Goal: Information Seeking & Learning: Learn about a topic

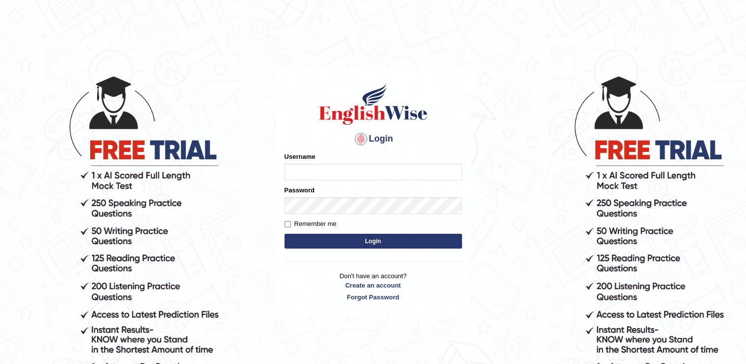
type input "RomulojrNepangue"
click at [357, 238] on button "Login" at bounding box center [374, 241] width 178 height 15
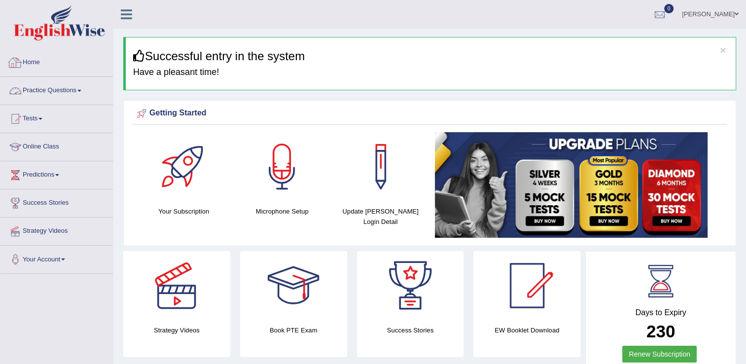
click at [29, 63] on link "Home" at bounding box center [56, 61] width 112 height 25
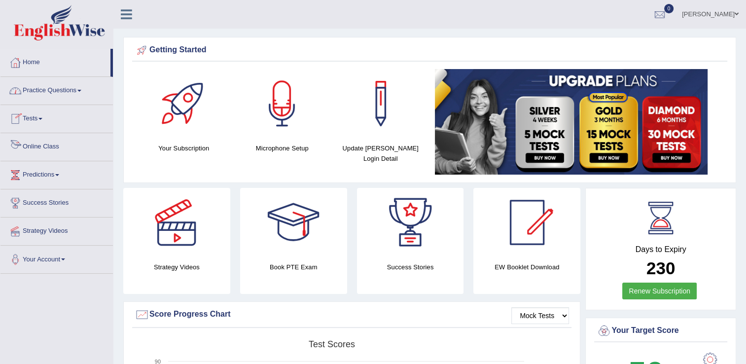
click at [35, 152] on link "Online Class" at bounding box center [56, 145] width 112 height 25
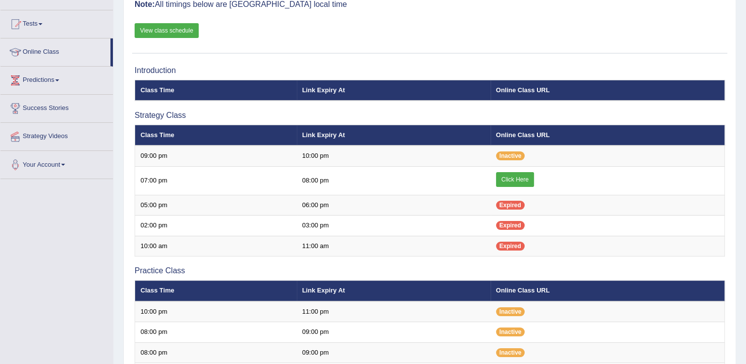
scroll to position [99, 0]
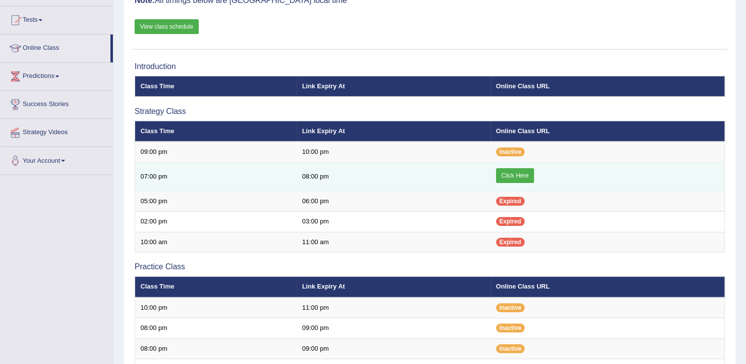
click at [523, 177] on link "Click Here" at bounding box center [515, 175] width 38 height 15
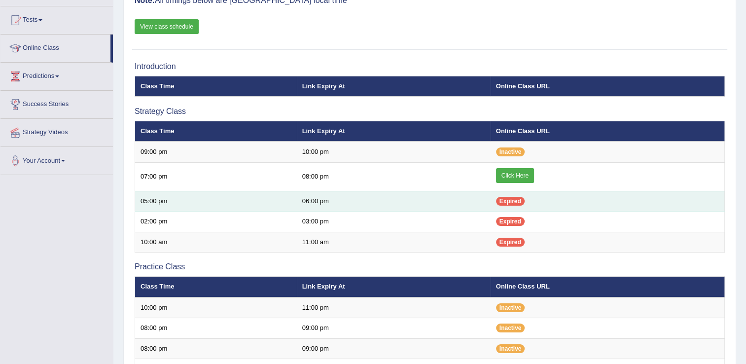
scroll to position [49, 0]
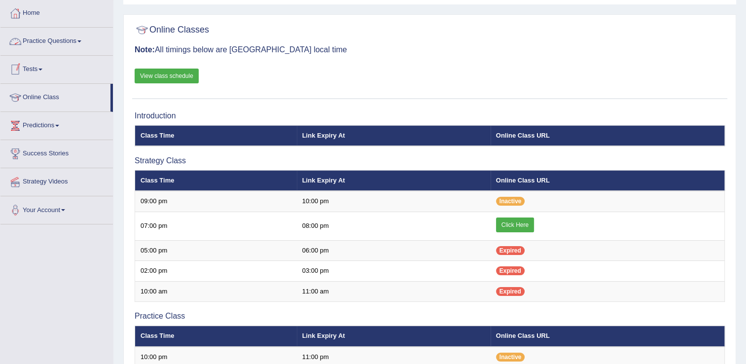
click at [82, 42] on link "Practice Questions" at bounding box center [56, 40] width 112 height 25
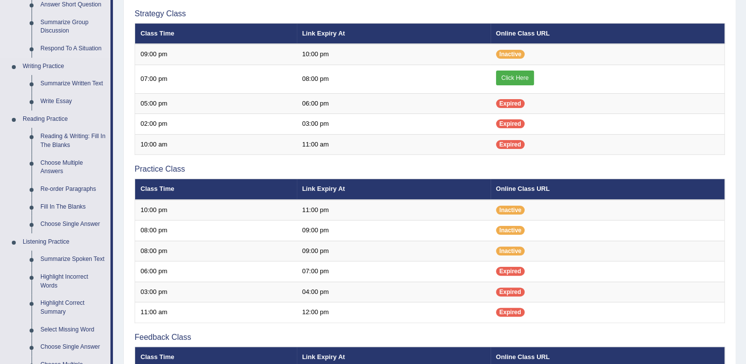
scroll to position [197, 0]
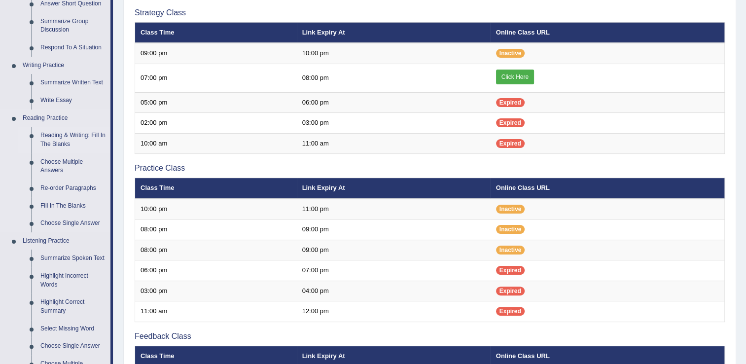
click at [71, 135] on link "Reading & Writing: Fill In The Blanks" at bounding box center [73, 140] width 74 height 26
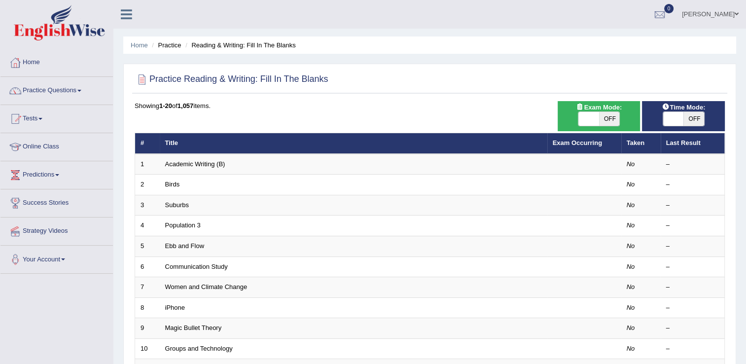
click at [592, 119] on span at bounding box center [588, 119] width 21 height 14
checkbox input "true"
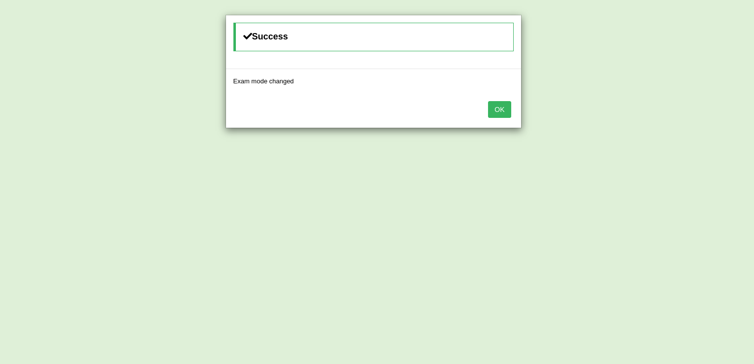
drag, startPoint x: 502, startPoint y: 111, endPoint x: 530, endPoint y: 112, distance: 28.1
click at [505, 112] on button "OK" at bounding box center [499, 109] width 23 height 17
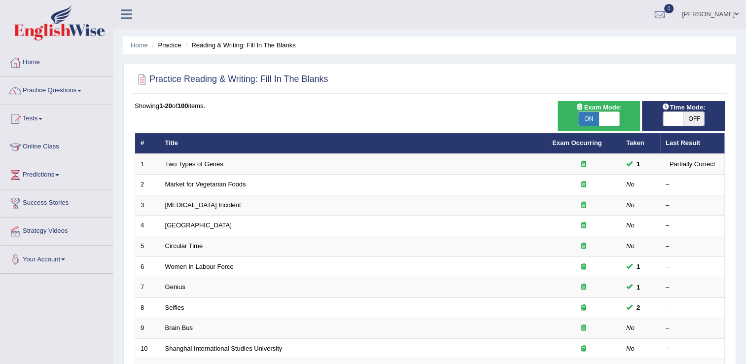
click at [689, 119] on span "OFF" at bounding box center [694, 119] width 21 height 14
checkbox input "true"
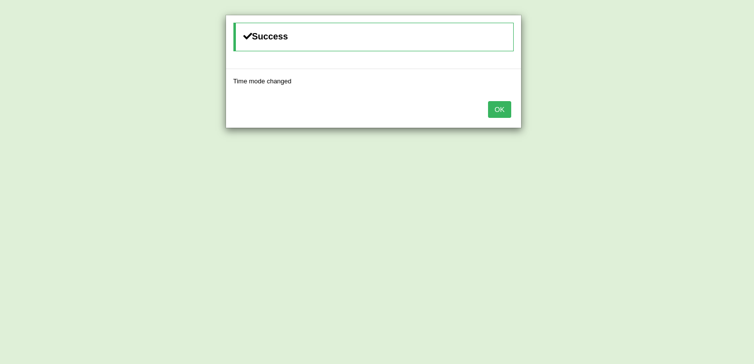
click at [500, 107] on button "OK" at bounding box center [499, 109] width 23 height 17
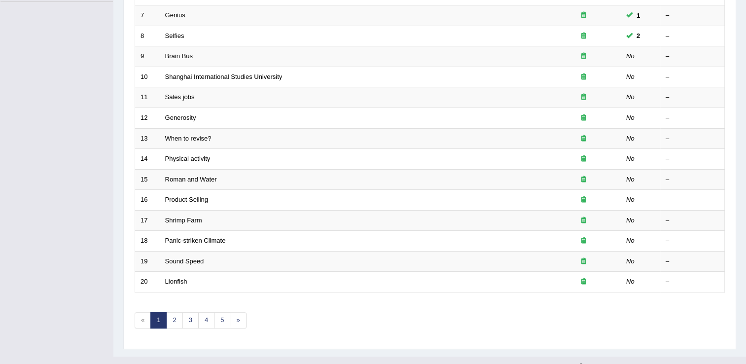
scroll to position [286, 0]
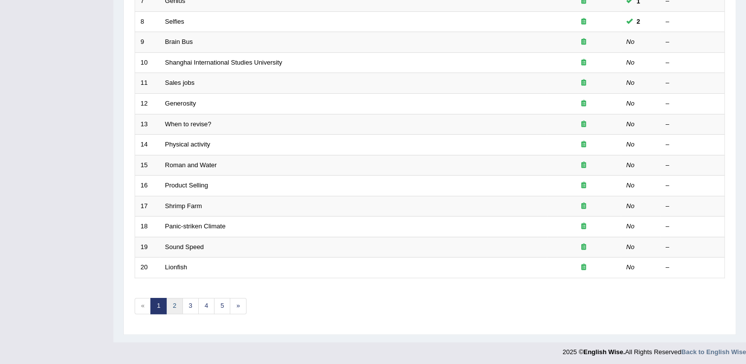
click at [178, 301] on link "2" at bounding box center [174, 306] width 16 height 16
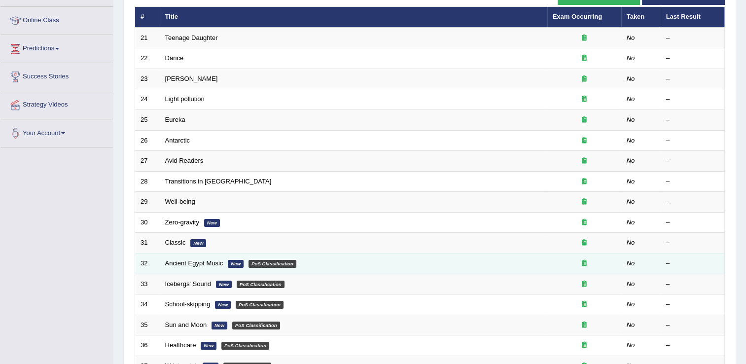
scroll to position [148, 0]
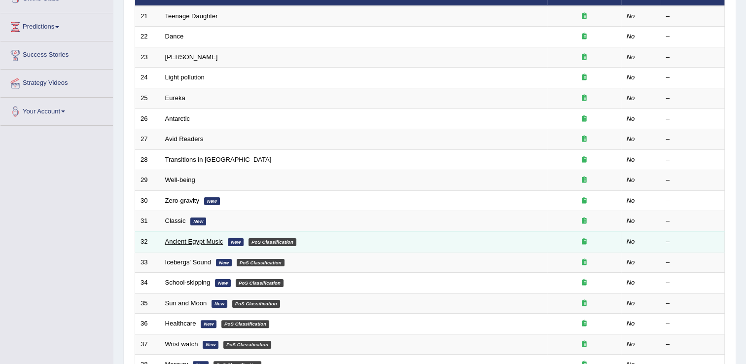
click at [206, 242] on link "Ancient Egypt Music" at bounding box center [194, 241] width 58 height 7
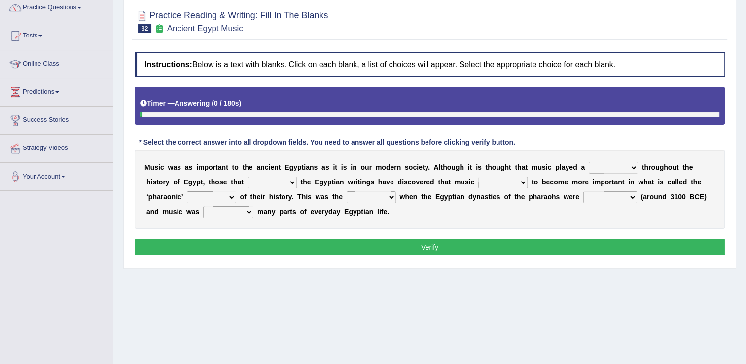
scroll to position [99, 0]
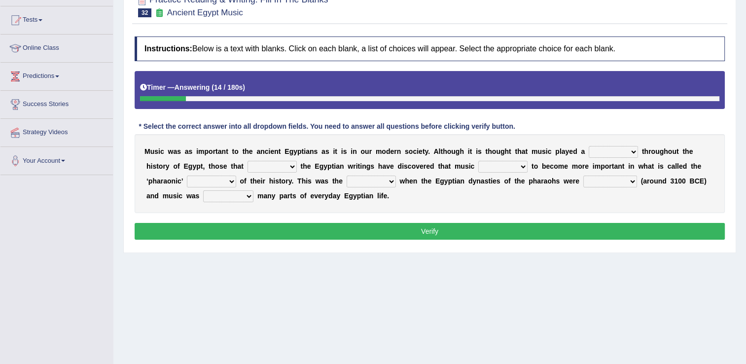
click at [604, 153] on select "role game response situation" at bounding box center [613, 152] width 49 height 12
select select "role"
click at [589, 146] on select "role game response situation" at bounding box center [613, 152] width 49 height 12
click at [248, 166] on select "need require confirm study" at bounding box center [272, 167] width 49 height 12
select select "confirm"
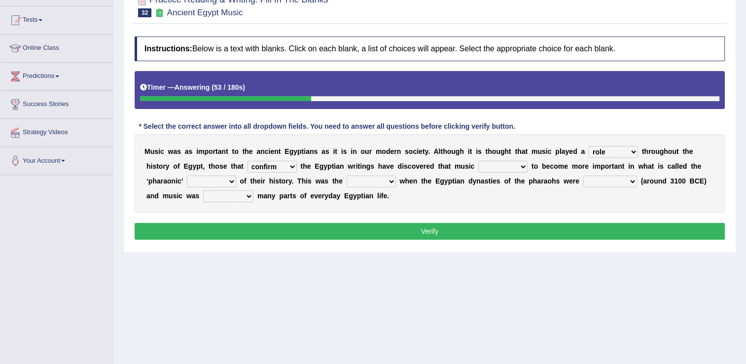
click at [248, 161] on select "need require confirm study" at bounding box center [272, 167] width 49 height 12
click at [478, 170] on select "predicted seemed like thought" at bounding box center [502, 167] width 49 height 12
select select "seemed"
click at [478, 161] on select "predicted seemed like thought" at bounding box center [502, 167] width 49 height 12
click at [189, 184] on select "period people place race" at bounding box center [211, 182] width 49 height 12
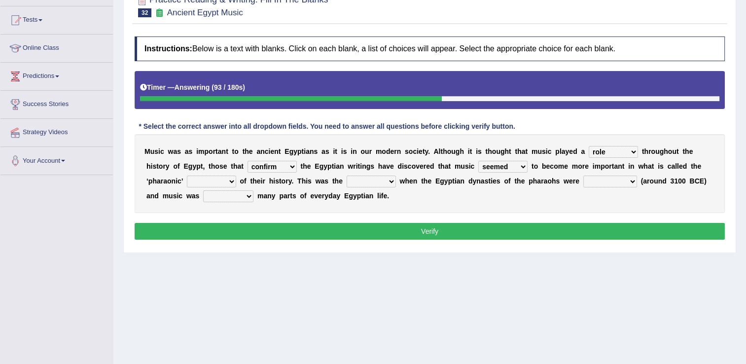
select select "people"
click at [187, 176] on select "period people place race" at bounding box center [211, 182] width 49 height 12
click at [347, 183] on select "result range time group" at bounding box center [371, 182] width 49 height 12
select select "time"
click at [347, 176] on select "result range time group" at bounding box center [371, 182] width 49 height 12
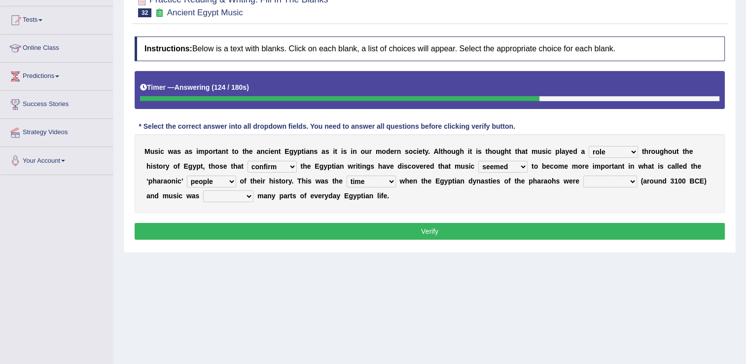
click at [583, 182] on select "contributed established constructed raised" at bounding box center [610, 182] width 54 height 12
select select "established"
click at [583, 176] on select "contributed established constructed raised" at bounding box center [610, 182] width 54 height 12
click at [203, 198] on select "found at found found from found in" at bounding box center [228, 196] width 50 height 12
select select "found in"
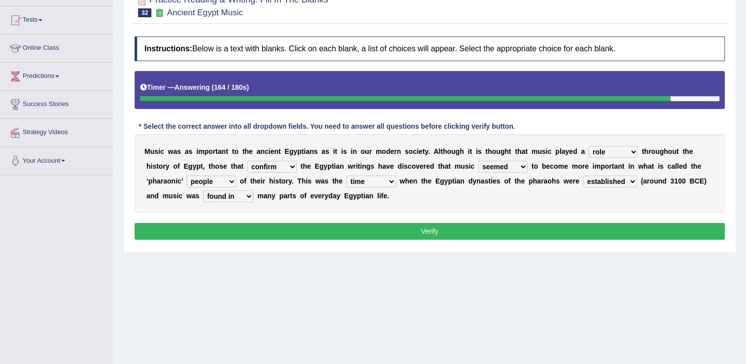
click at [203, 190] on select "found at found found from found in" at bounding box center [228, 196] width 50 height 12
click at [450, 230] on button "Verify" at bounding box center [430, 231] width 590 height 17
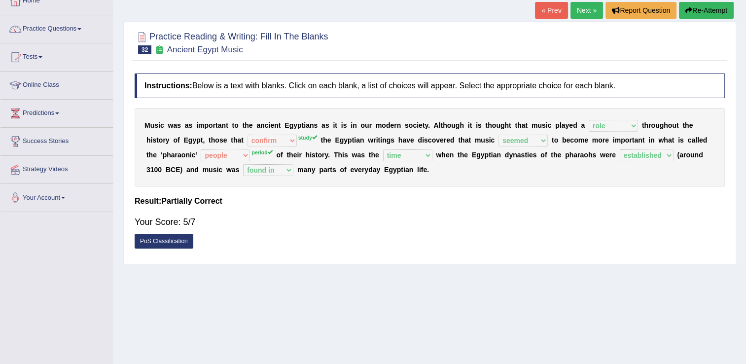
scroll to position [0, 0]
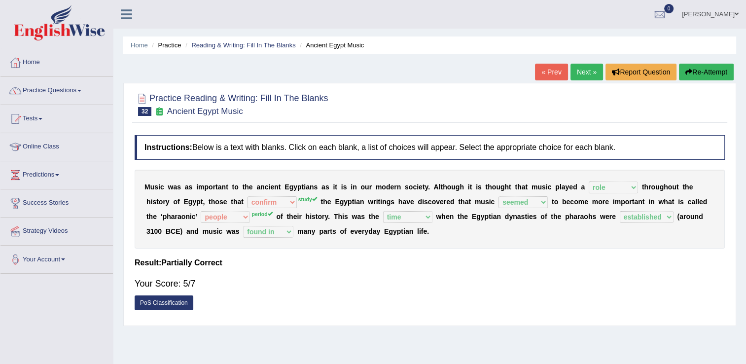
click at [591, 76] on link "Next »" at bounding box center [587, 72] width 33 height 17
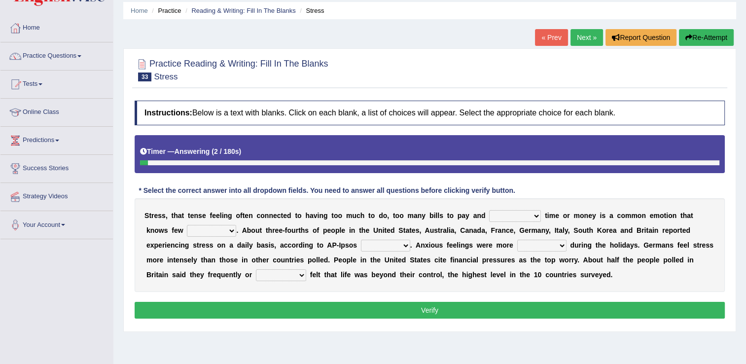
scroll to position [49, 0]
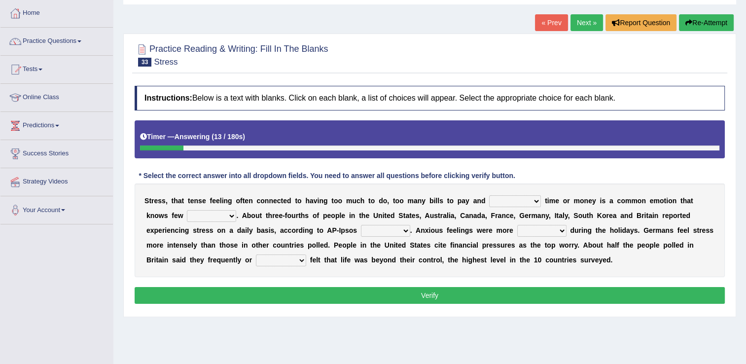
click at [511, 203] on select "not enough too much less rare" at bounding box center [515, 201] width 52 height 12
select select "less"
click at [489, 195] on select "not enough too much less rare" at bounding box center [515, 201] width 52 height 12
click at [188, 216] on select "people groups borders limit" at bounding box center [211, 216] width 49 height 12
select select "people"
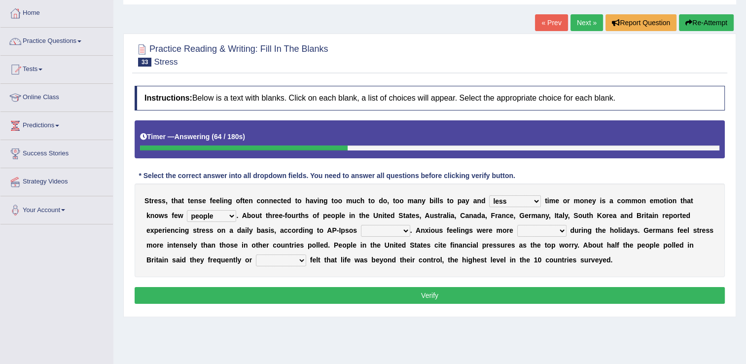
click at [187, 210] on select "people groups borders limit" at bounding box center [211, 216] width 49 height 12
click at [361, 234] on select "polling election selection choice" at bounding box center [385, 231] width 49 height 12
select select "election"
click at [361, 225] on select "polling election selection choice" at bounding box center [385, 231] width 49 height 12
click at [517, 235] on select "random intense sporadic sparse" at bounding box center [541, 231] width 49 height 12
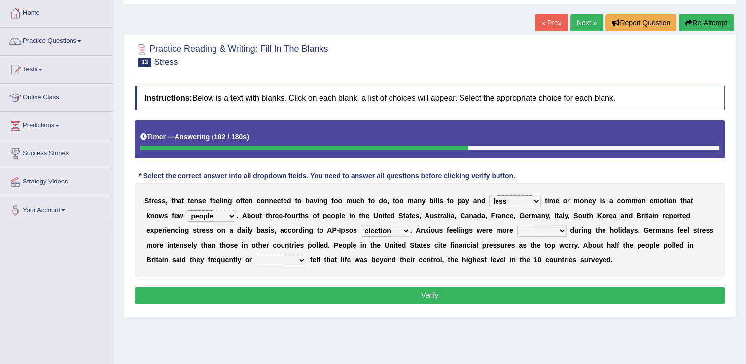
select select "random"
click at [517, 225] on select "random intense sporadic sparse" at bounding box center [541, 231] width 49 height 12
click at [422, 292] on button "Verify" at bounding box center [430, 295] width 590 height 17
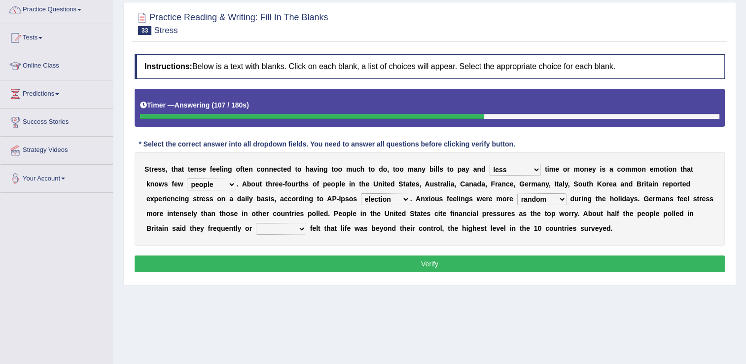
scroll to position [99, 0]
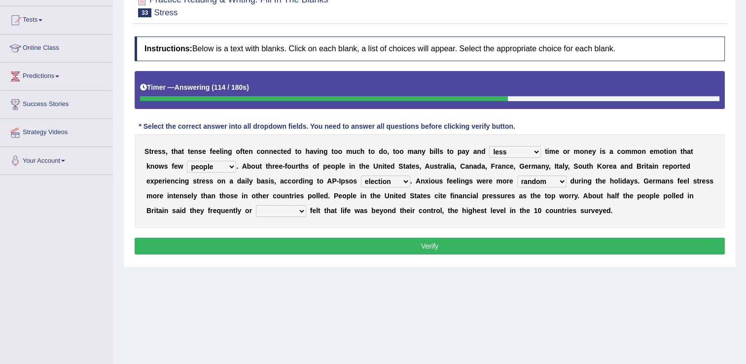
click at [306, 205] on select "always seldom sometimes often" at bounding box center [281, 211] width 50 height 12
select select "always"
click at [306, 205] on select "always seldom sometimes often" at bounding box center [281, 211] width 50 height 12
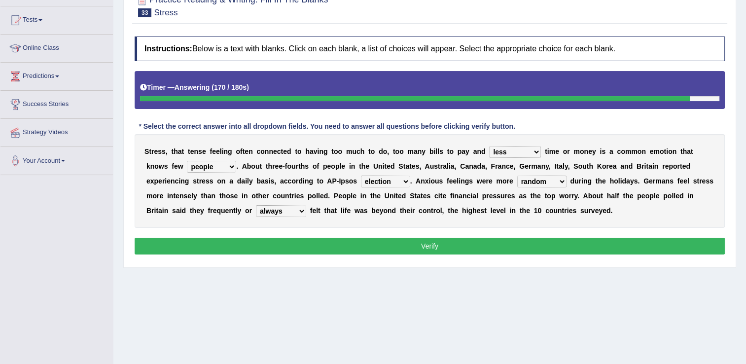
click at [383, 244] on button "Verify" at bounding box center [430, 246] width 590 height 17
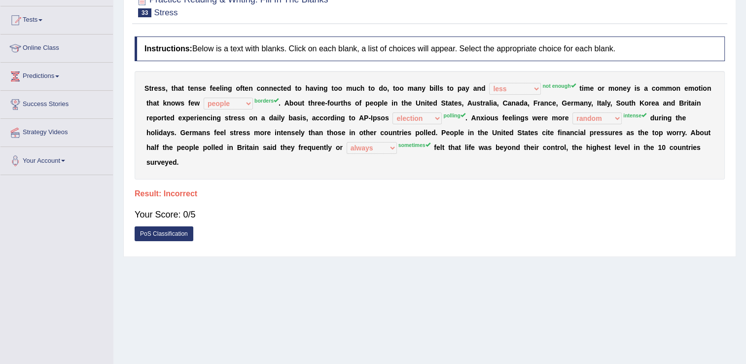
scroll to position [49, 0]
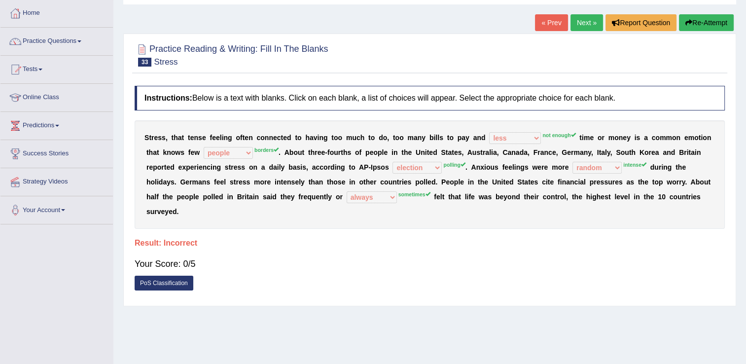
click at [720, 26] on button "Re-Attempt" at bounding box center [706, 22] width 55 height 17
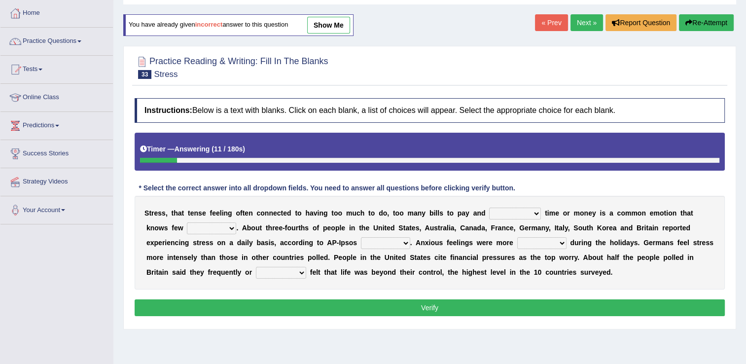
click at [509, 214] on select "not enough too much less rare" at bounding box center [515, 214] width 52 height 12
select select "not enough"
click at [489, 208] on select "not enough too much less rare" at bounding box center [515, 214] width 52 height 12
click at [253, 216] on b at bounding box center [255, 213] width 4 height 8
click at [187, 228] on select "people groups borders limit" at bounding box center [211, 228] width 49 height 12
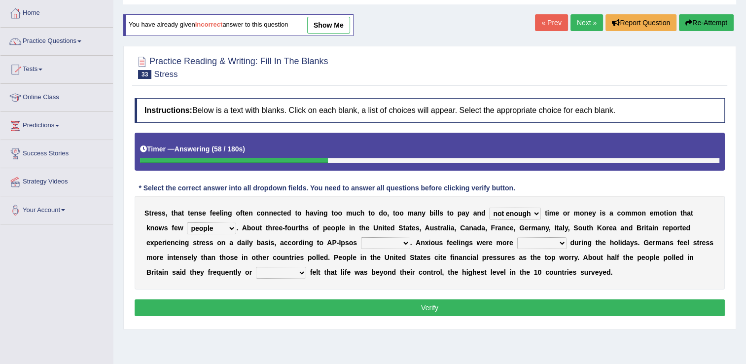
click at [187, 222] on select "people groups borders limit" at bounding box center [211, 228] width 49 height 12
click at [189, 231] on select "people groups borders limit" at bounding box center [211, 228] width 49 height 12
select select "groups"
click at [187, 222] on select "people groups borders limit" at bounding box center [211, 228] width 49 height 12
click at [361, 244] on select "polling election selection choice" at bounding box center [385, 243] width 49 height 12
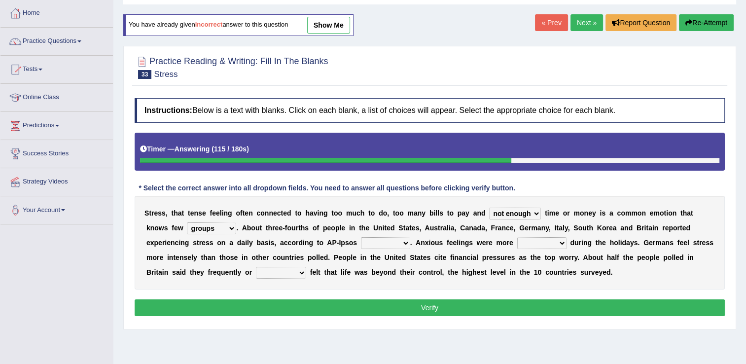
select select "polling"
click at [361, 237] on select "polling election selection choice" at bounding box center [385, 243] width 49 height 12
click at [517, 246] on select "random intense sporadic sparse" at bounding box center [541, 243] width 49 height 12
select select "intense"
click at [517, 237] on select "random intense sporadic sparse" at bounding box center [541, 243] width 49 height 12
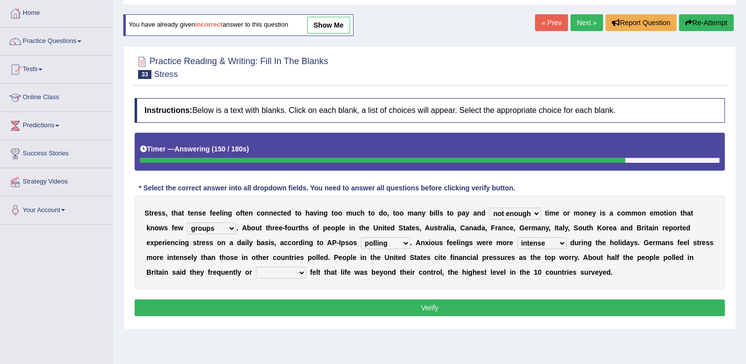
click at [306, 267] on select "always seldom sometimes often" at bounding box center [281, 273] width 50 height 12
select select "sometimes"
click at [306, 267] on select "always seldom sometimes often" at bounding box center [281, 273] width 50 height 12
click at [440, 308] on button "Verify" at bounding box center [430, 307] width 590 height 17
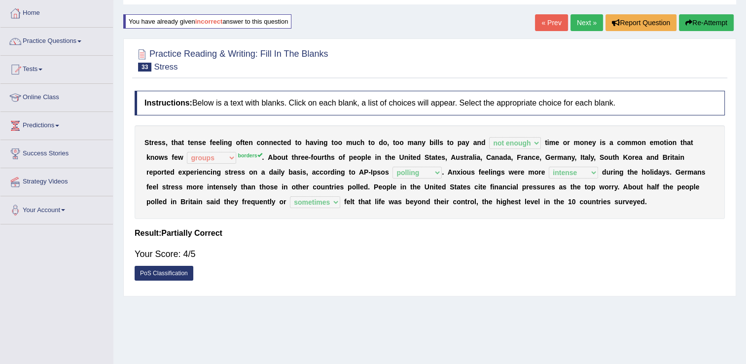
click at [589, 23] on link "Next »" at bounding box center [587, 22] width 33 height 17
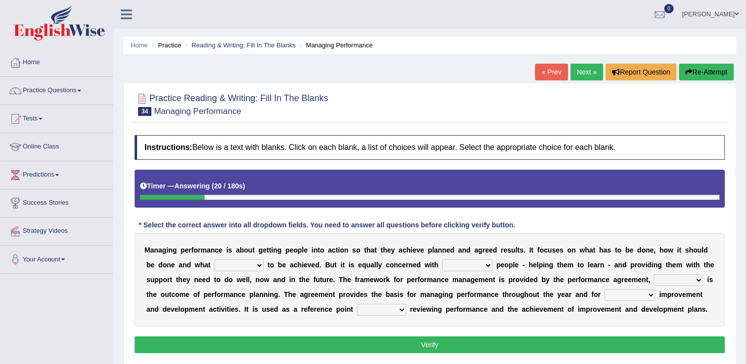
click at [223, 269] on select "is need must requires" at bounding box center [239, 265] width 49 height 12
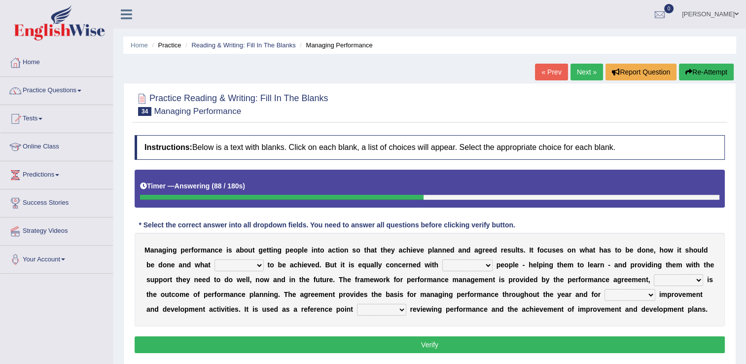
select select "is"
click at [215, 259] on select "is need must requires" at bounding box center [239, 265] width 49 height 12
click at [442, 268] on select "developing evaluating recruiting alerting" at bounding box center [467, 265] width 50 height 12
select select "recruiting"
click at [442, 259] on select "developing evaluating recruiting alerting" at bounding box center [467, 265] width 50 height 12
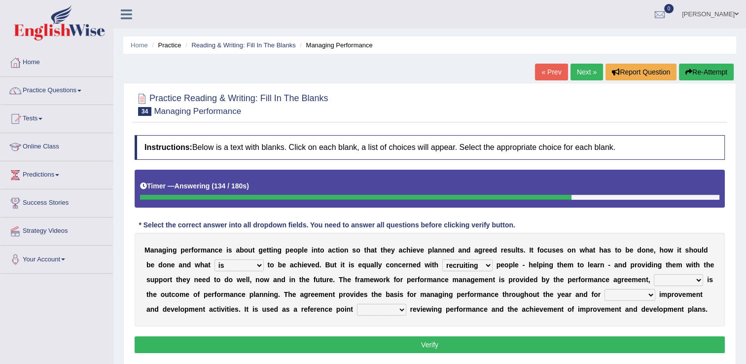
click at [654, 285] on select "what this which of which" at bounding box center [678, 280] width 49 height 12
select select "this"
click at [654, 274] on select "what this which of which" at bounding box center [678, 280] width 49 height 12
click at [655, 295] on b at bounding box center [657, 294] width 4 height 8
click at [605, 295] on select "guiding reassuring heralding concluding" at bounding box center [630, 295] width 51 height 12
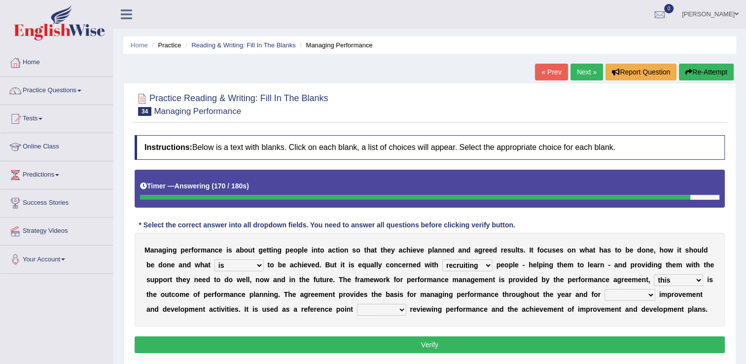
select select "guiding"
click at [605, 289] on select "guiding reassuring heralding concluding" at bounding box center [630, 295] width 51 height 12
click at [357, 311] on select "when as until since" at bounding box center [381, 310] width 49 height 12
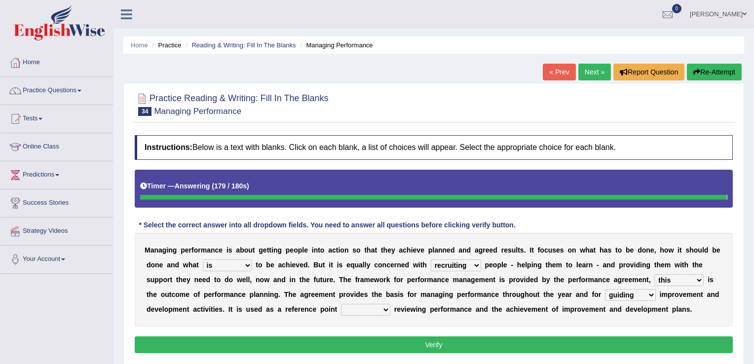
click at [291, 305] on b "f" at bounding box center [292, 309] width 2 height 8
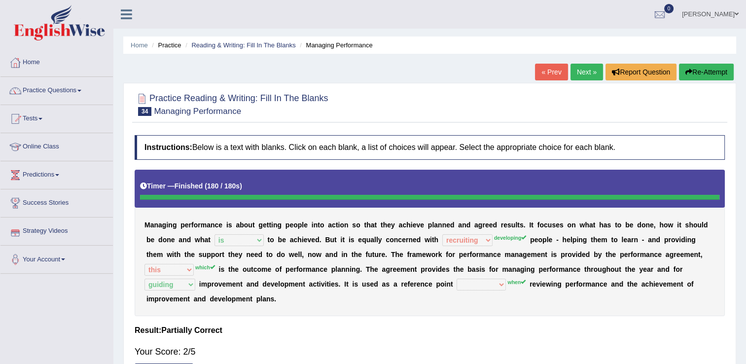
click at [184, 247] on div "M a n a g i n g p e r f o r m a n c e i s a b o u t g e t t i n g p e o p l e i…" at bounding box center [430, 243] width 590 height 146
click at [585, 73] on link "Next »" at bounding box center [587, 72] width 33 height 17
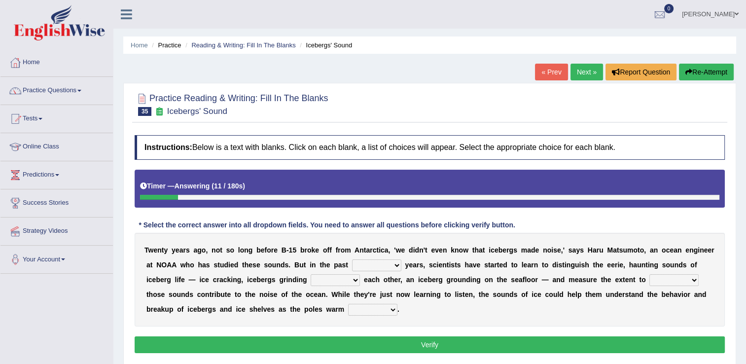
click at [698, 70] on button "Re-Attempt" at bounding box center [706, 72] width 55 height 17
click at [352, 266] on select "for more much few" at bounding box center [376, 265] width 49 height 12
select select "few"
click at [352, 259] on select "for more much few" at bounding box center [376, 265] width 49 height 12
click at [311, 281] on select "within about through against" at bounding box center [335, 280] width 49 height 12
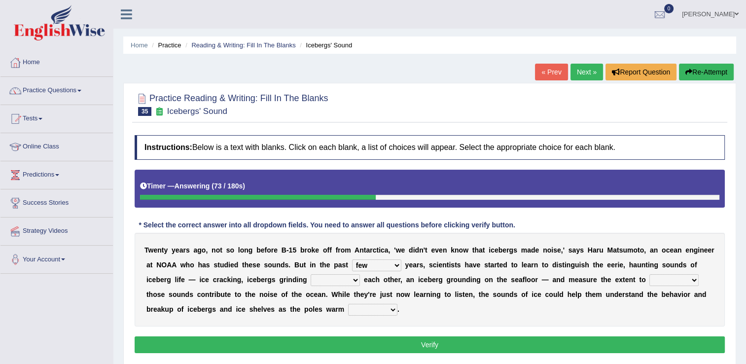
select select "against"
click at [311, 274] on select "within about through against" at bounding box center [335, 280] width 49 height 12
click at [649, 283] on select "which why what whether" at bounding box center [673, 280] width 49 height 12
select select "which"
click at [649, 274] on select "which why what whether" at bounding box center [673, 280] width 49 height 12
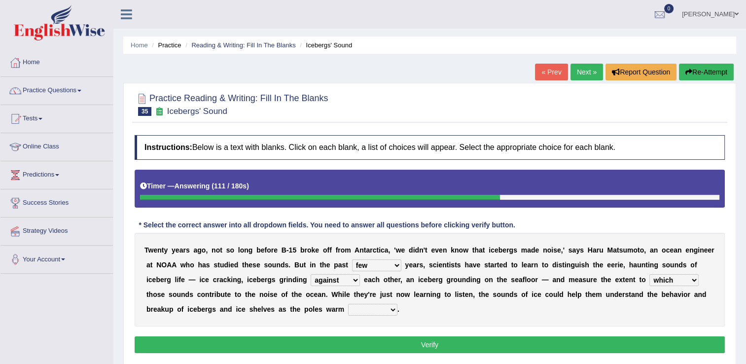
click at [348, 309] on select "away out up off" at bounding box center [372, 310] width 49 height 12
select select "up"
click at [348, 304] on select "away out up off" at bounding box center [372, 310] width 49 height 12
click at [434, 349] on button "Verify" at bounding box center [430, 344] width 590 height 17
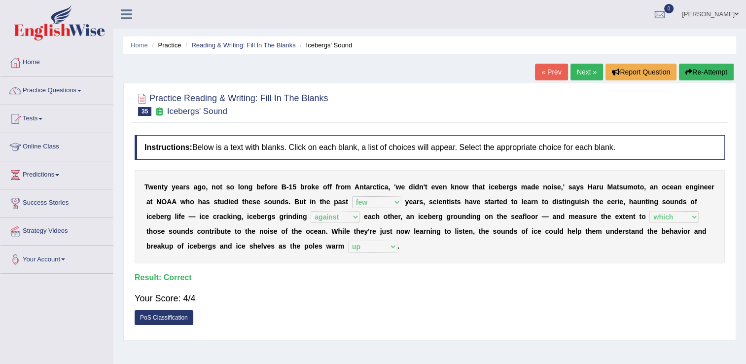
click at [587, 73] on link "Next »" at bounding box center [587, 72] width 33 height 17
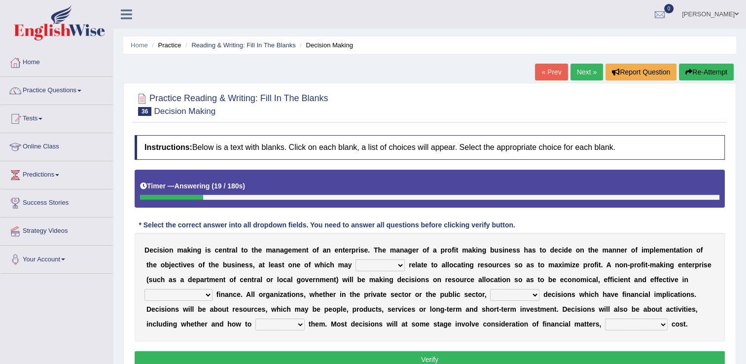
click at [374, 263] on select "better well best thereby" at bounding box center [380, 265] width 49 height 12
select select "thereby"
click at [356, 259] on select "better well best thereby" at bounding box center [380, 265] width 49 height 12
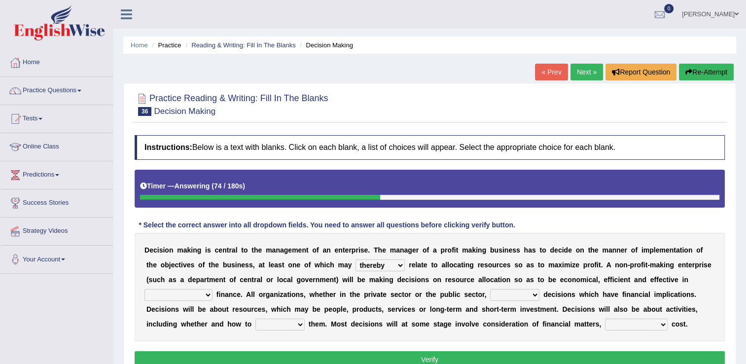
click at [213, 289] on select "its use of its using of using of accordance with" at bounding box center [178, 295] width 68 height 12
select select "using of"
click at [213, 289] on select "its use of its using of using of accordance with" at bounding box center [178, 295] width 68 height 12
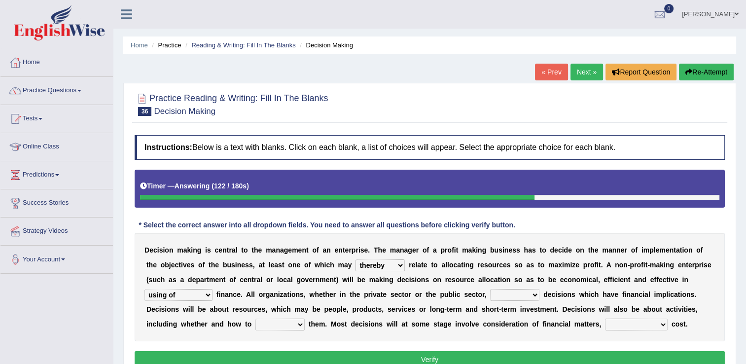
click at [490, 295] on select "do adapt take beget" at bounding box center [514, 295] width 49 height 12
select select "do"
click at [490, 289] on select "do adapt take beget" at bounding box center [514, 295] width 49 height 12
click at [305, 319] on select "overload overlook undertake underpin" at bounding box center [279, 325] width 49 height 12
select select "undertake"
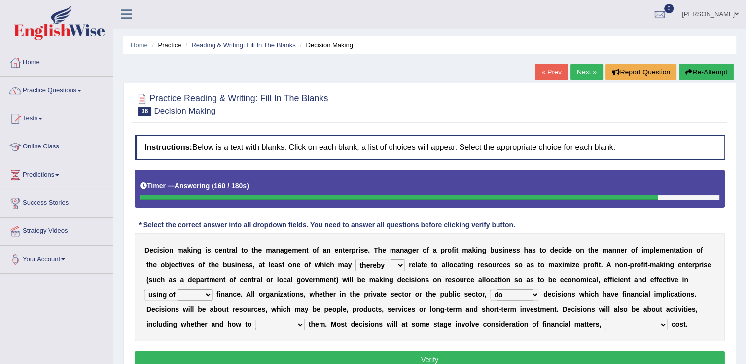
click at [305, 319] on select "overload overlook undertake underpin" at bounding box center [279, 325] width 49 height 12
click at [605, 324] on select "eventually consequently particularly spontaneously" at bounding box center [636, 325] width 63 height 12
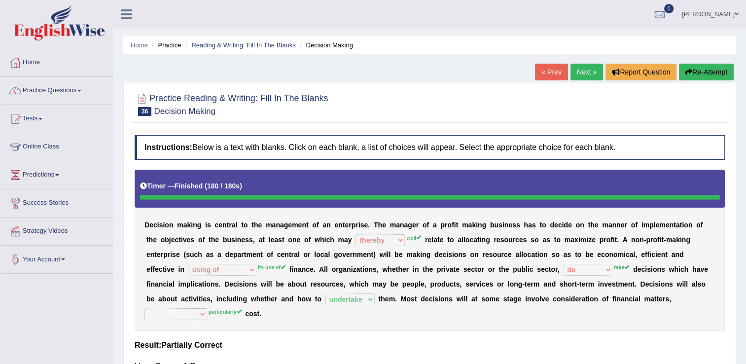
click at [580, 72] on link "Next »" at bounding box center [587, 72] width 33 height 17
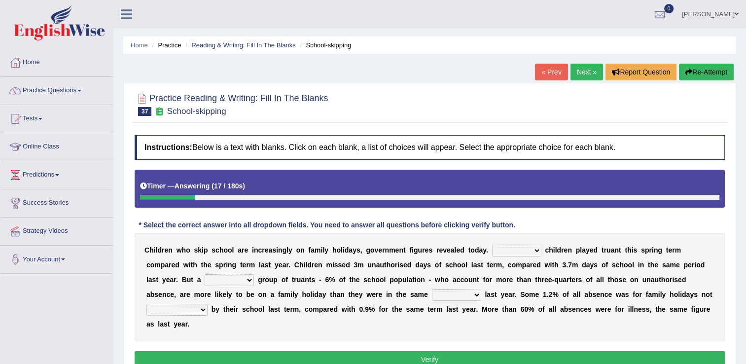
click at [511, 252] on select "Same More Fewer Less" at bounding box center [516, 251] width 49 height 12
click at [492, 245] on select "Same More Fewer Less" at bounding box center [516, 251] width 49 height 12
click at [254, 274] on select "mere hardcore residual flimsy" at bounding box center [229, 280] width 49 height 12
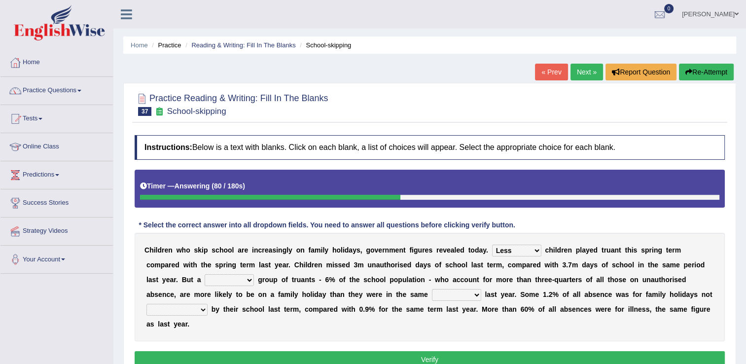
click at [512, 252] on select "Same More Fewer Less" at bounding box center [516, 251] width 49 height 12
select select "More"
click at [492, 245] on select "Same More Fewer Less" at bounding box center [516, 251] width 49 height 12
click at [254, 274] on select "mere hardcore residual flimsy" at bounding box center [229, 280] width 49 height 12
select select "residual"
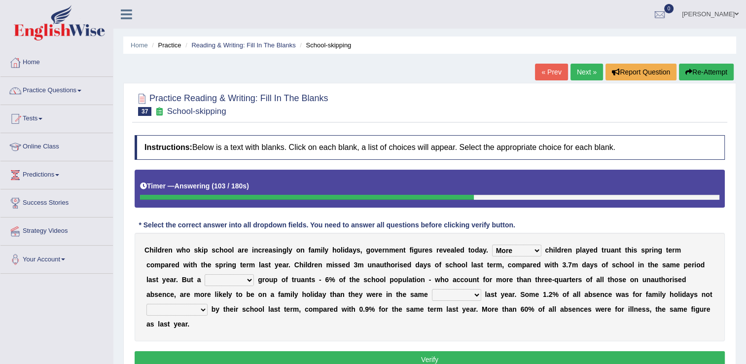
click at [254, 274] on select "mere hardcore residual flimsy" at bounding box center [229, 280] width 49 height 12
click at [432, 294] on select "time span period duration" at bounding box center [456, 295] width 49 height 12
select select "duration"
click at [432, 289] on select "time span period duration" at bounding box center [456, 295] width 49 height 12
click at [208, 304] on select "consent recommended agreed contradicted" at bounding box center [176, 310] width 61 height 12
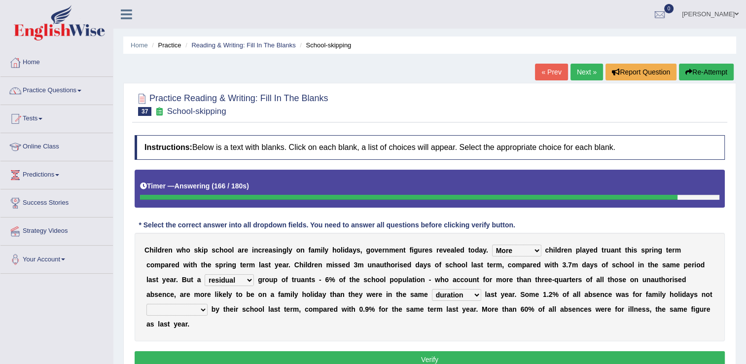
select select "contradicted"
click at [208, 304] on select "consent recommended agreed contradicted" at bounding box center [176, 310] width 61 height 12
click at [529, 351] on button "Verify" at bounding box center [430, 359] width 590 height 17
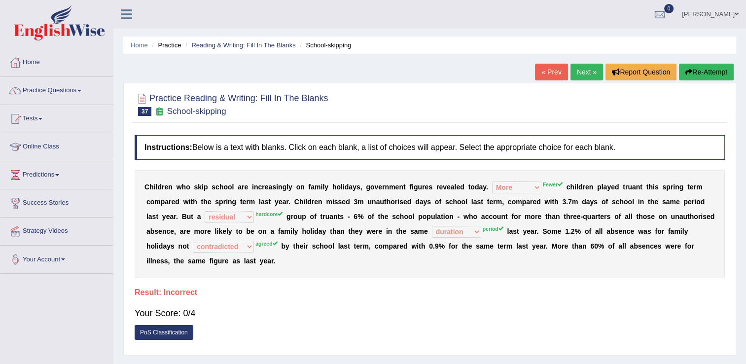
click at [543, 186] on sup "Fewer" at bounding box center [553, 184] width 20 height 6
click at [722, 69] on button "Re-Attempt" at bounding box center [706, 72] width 55 height 17
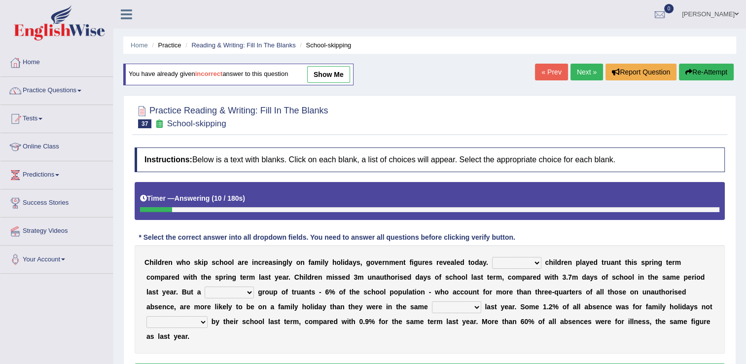
click at [513, 264] on select "Same More Fewer Less" at bounding box center [516, 263] width 49 height 12
select select "Fewer"
click at [492, 257] on select "Same More Fewer Less" at bounding box center [516, 263] width 49 height 12
click at [583, 72] on link "Next »" at bounding box center [587, 72] width 33 height 17
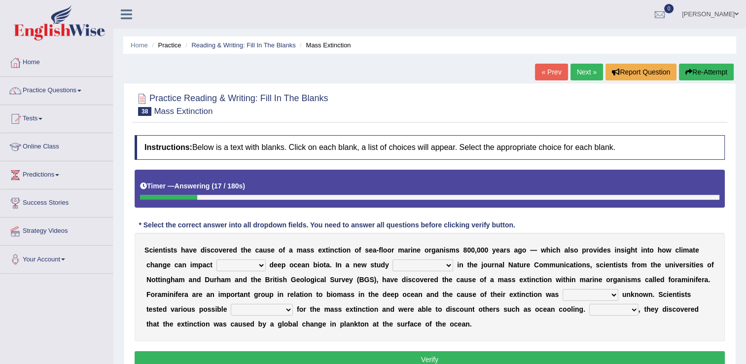
click at [216, 265] on select "in of on off" at bounding box center [240, 265] width 49 height 12
select select "in"
click at [216, 259] on select "in of on off" at bounding box center [240, 265] width 49 height 12
click at [393, 266] on select "publishing has published published be publishing" at bounding box center [423, 265] width 61 height 12
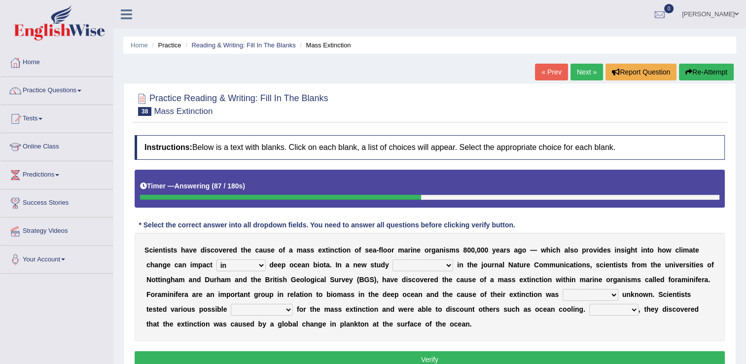
select select "has published"
click at [393, 259] on select "publishing has published published be publishing" at bounding box center [423, 265] width 61 height 12
click at [563, 296] on select "occasionally necessarily previously currently" at bounding box center [591, 295] width 56 height 12
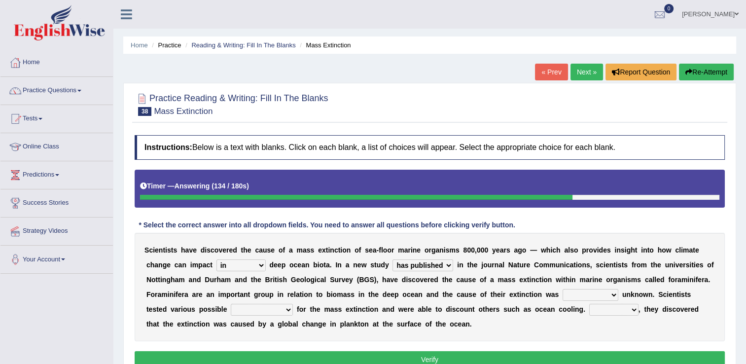
select select "currently"
click at [563, 289] on select "occasionally necessarily previously currently" at bounding box center [591, 295] width 56 height 12
click at [231, 313] on select "causes consequences elements factors" at bounding box center [262, 310] width 62 height 12
select select "causes"
click at [231, 304] on select "causes consequences elements factors" at bounding box center [262, 310] width 62 height 12
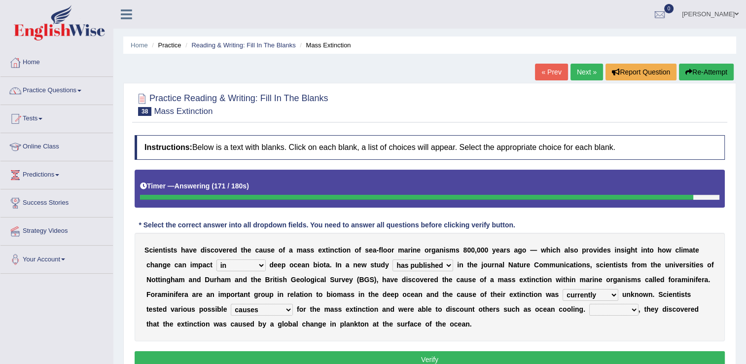
click at [589, 310] on select "However Thus So Instead" at bounding box center [613, 310] width 49 height 12
select select "However"
click at [589, 304] on select "However Thus So Instead" at bounding box center [613, 310] width 49 height 12
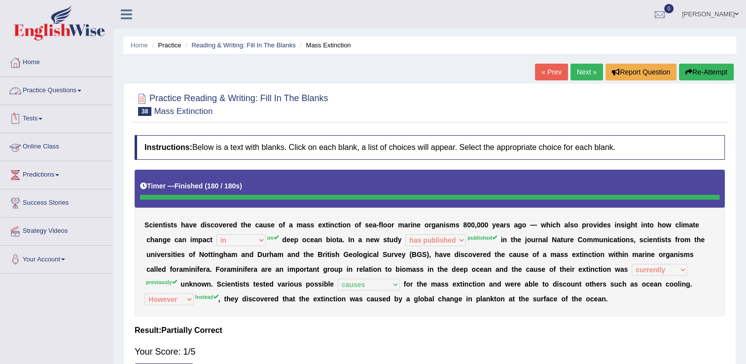
click at [44, 145] on link "Online Class" at bounding box center [56, 145] width 112 height 25
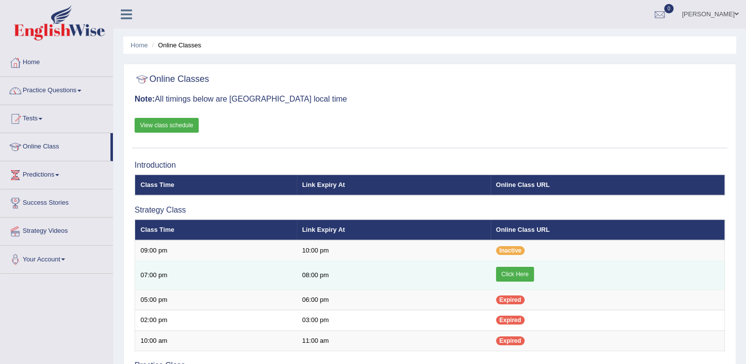
click at [520, 273] on link "Click Here" at bounding box center [515, 274] width 38 height 15
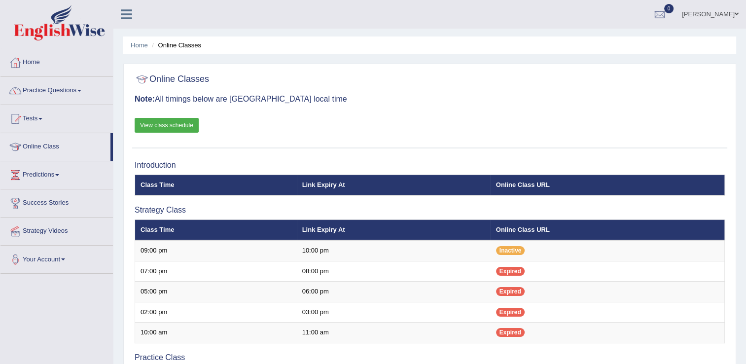
click at [83, 92] on link "Practice Questions" at bounding box center [56, 89] width 112 height 25
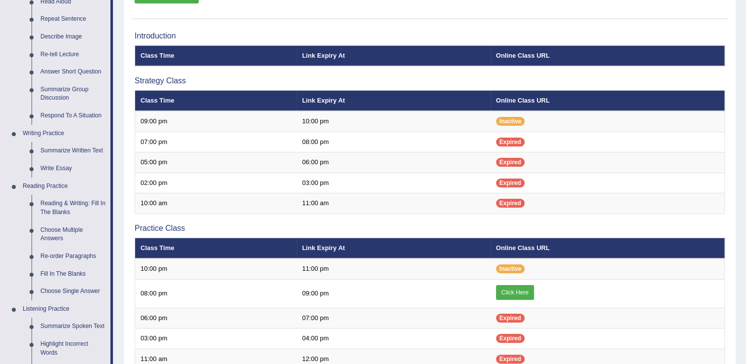
scroll to position [148, 0]
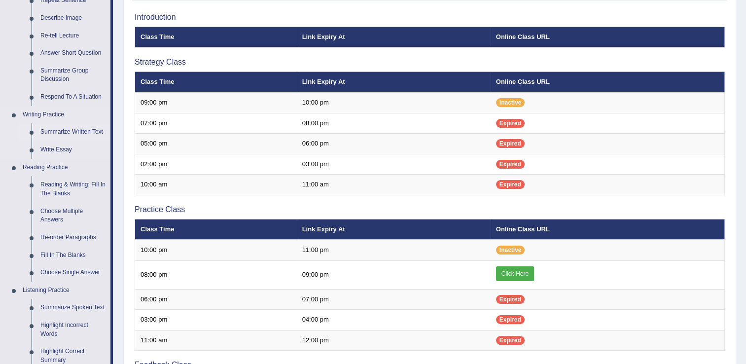
click at [81, 131] on link "Summarize Written Text" at bounding box center [73, 132] width 74 height 18
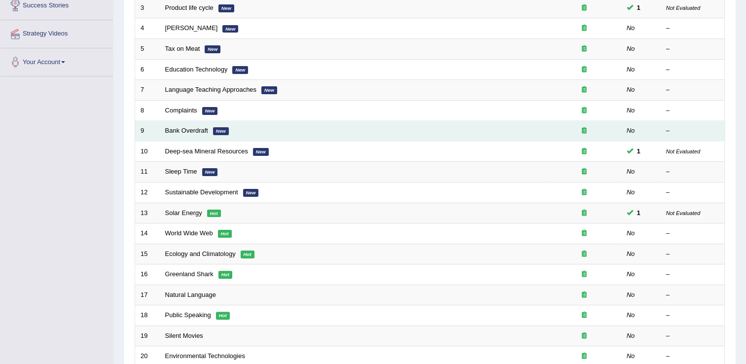
scroll to position [247, 0]
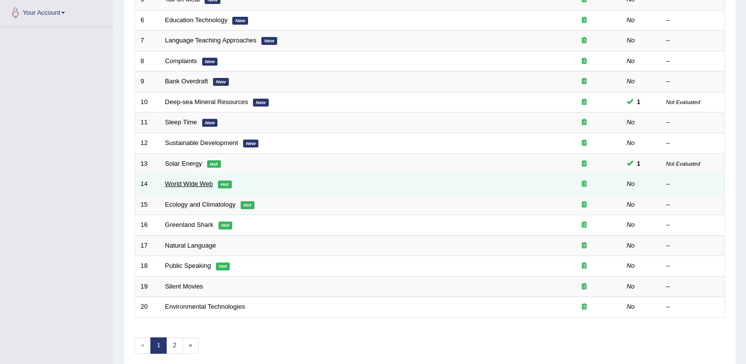
click at [197, 180] on link "World Wide Web" at bounding box center [189, 183] width 48 height 7
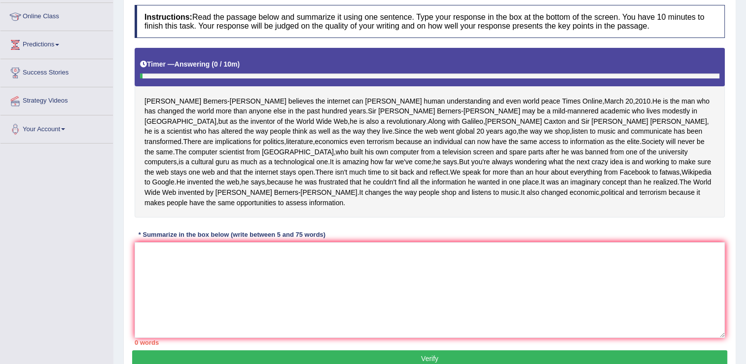
scroll to position [148, 0]
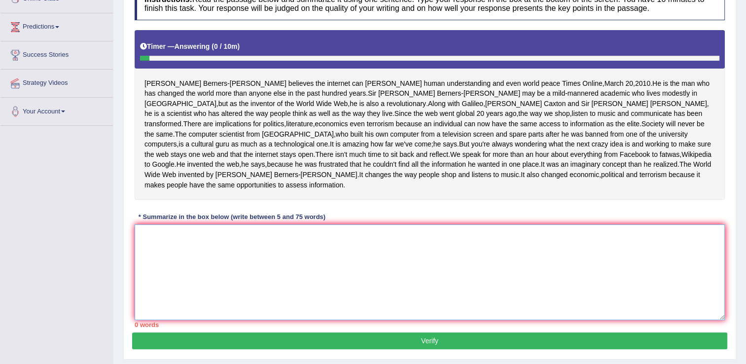
click at [448, 253] on textarea at bounding box center [430, 272] width 590 height 96
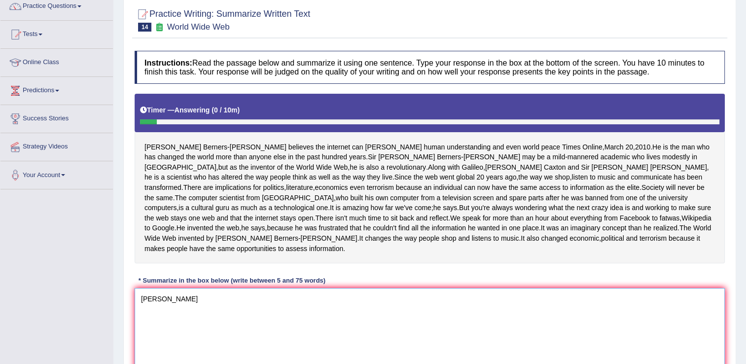
scroll to position [86, 0]
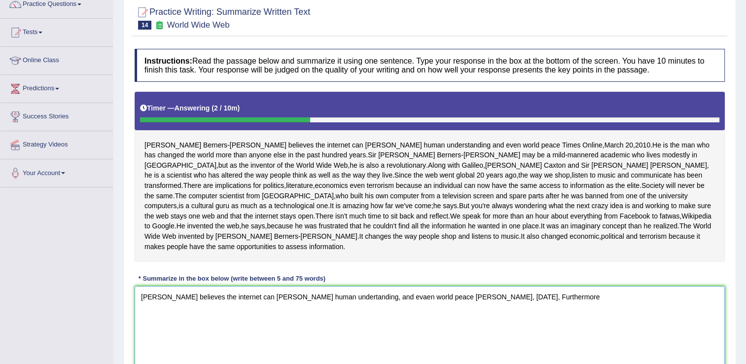
drag, startPoint x: 562, startPoint y: 316, endPoint x: 587, endPoint y: 314, distance: 24.7
click at [562, 316] on textarea "Tim Berners Lee believes the internet can foster human undertanding, and evaen …" at bounding box center [430, 334] width 590 height 96
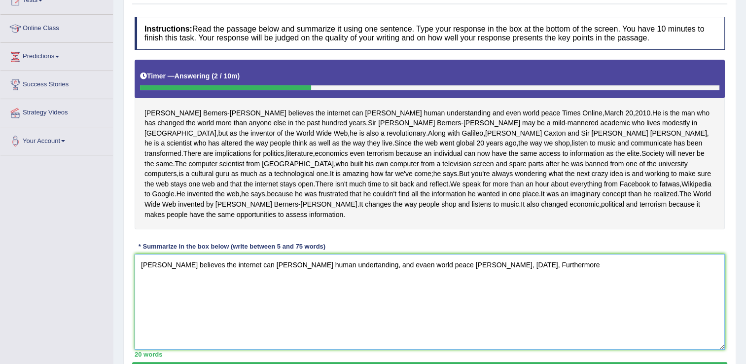
scroll to position [136, 0]
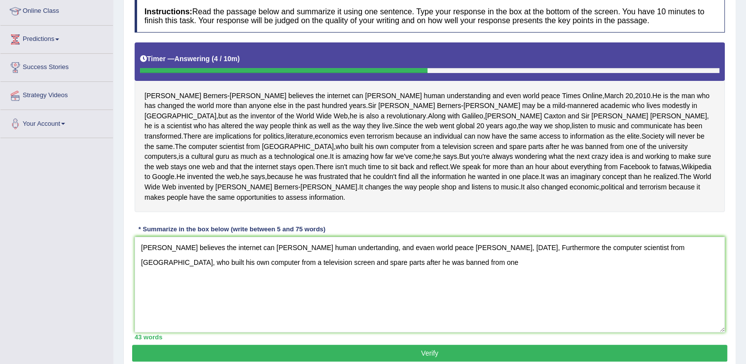
drag, startPoint x: 639, startPoint y: 188, endPoint x: 653, endPoint y: 180, distance: 15.9
click at [653, 180] on div "Instructions: Read the passage below and summarize it using one sentence. Type …" at bounding box center [429, 170] width 595 height 350
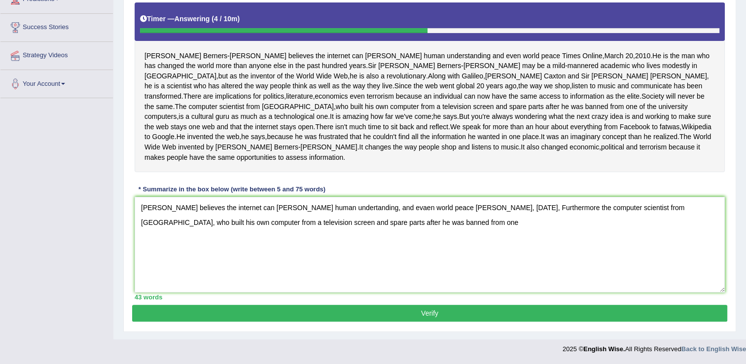
scroll to position [194, 0]
click at [433, 236] on textarea "Tim Berners Lee believes the internet can foster human undertanding, and evaen …" at bounding box center [430, 245] width 590 height 96
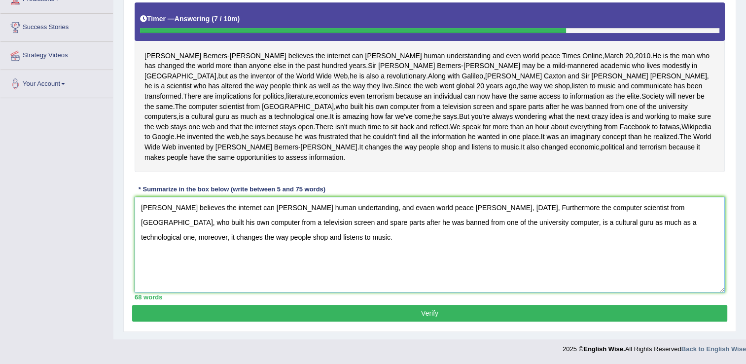
click at [386, 210] on textarea "Tim Berners Lee believes the internet can foster human undertanding, and evaen …" at bounding box center [430, 245] width 590 height 96
click at [554, 210] on textarea "Tim Berners Lee believes the internet can foster human undertanding, and even w…" at bounding box center [430, 245] width 590 height 96
type textarea "Tim Berners Lee believes the internet can foster human undertanding, and even w…"
click at [379, 315] on button "Verify" at bounding box center [429, 313] width 595 height 17
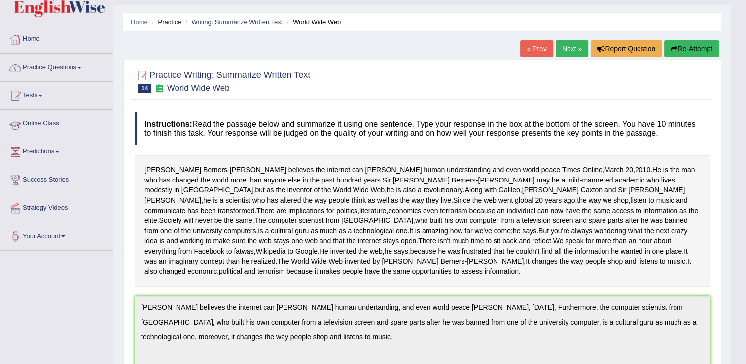
scroll to position [6, 0]
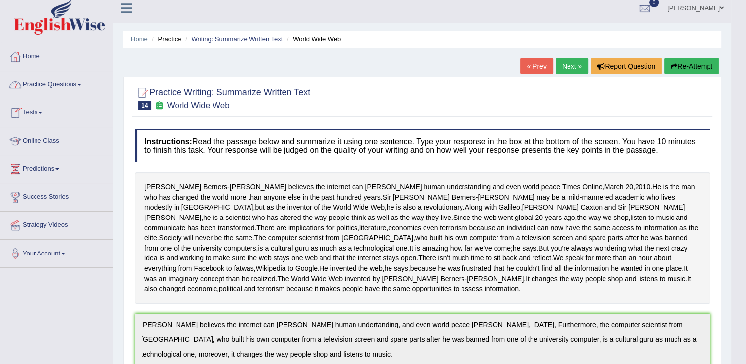
click at [81, 84] on span at bounding box center [79, 85] width 4 height 2
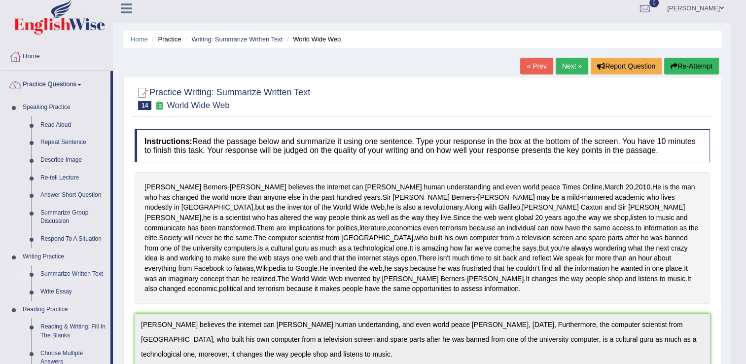
click at [84, 275] on link "Summarize Written Text" at bounding box center [73, 274] width 74 height 18
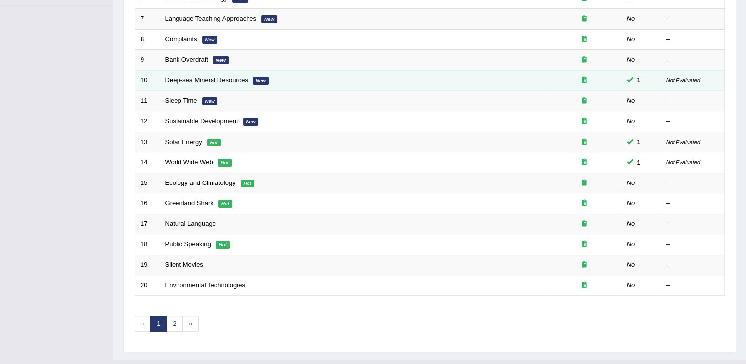
scroll to position [286, 0]
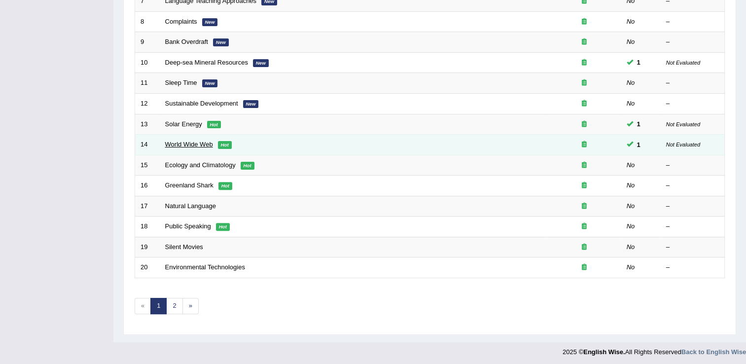
click at [195, 143] on link "World Wide Web" at bounding box center [189, 144] width 48 height 7
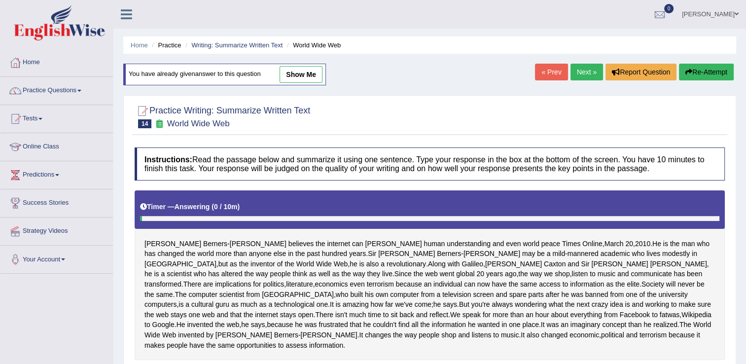
click at [296, 78] on link "show me" at bounding box center [301, 74] width 43 height 17
type textarea "Tim Berners Lee believes the internet can foster human undertanding, and even w…"
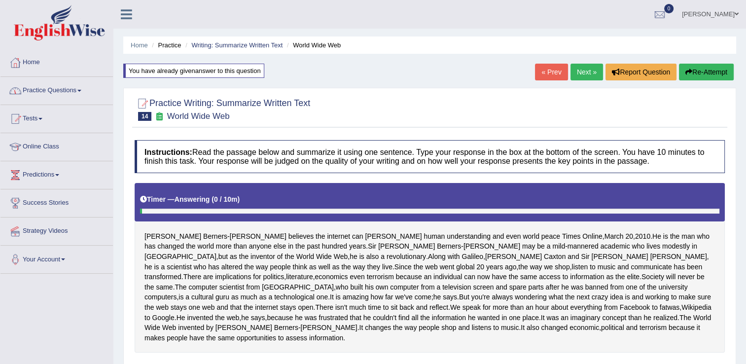
click at [81, 90] on span at bounding box center [79, 91] width 4 height 2
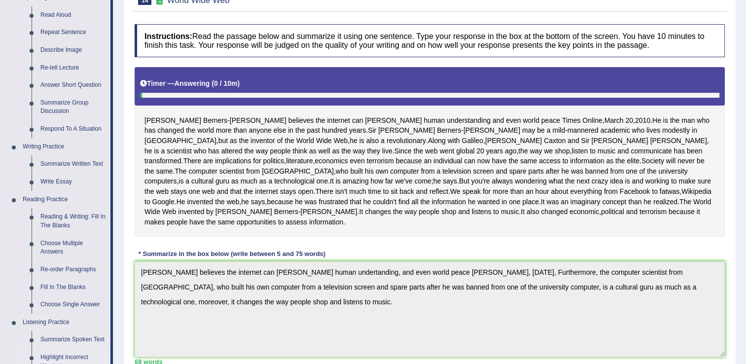
scroll to position [99, 0]
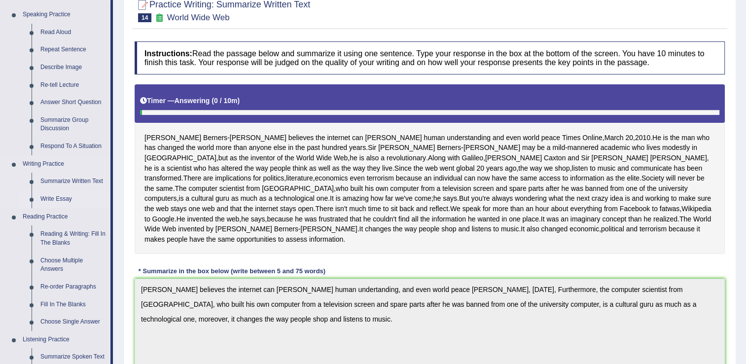
click at [66, 204] on link "Write Essay" at bounding box center [73, 199] width 74 height 18
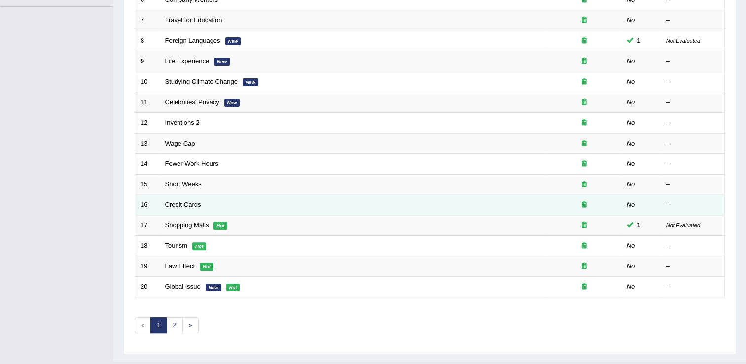
scroll to position [286, 0]
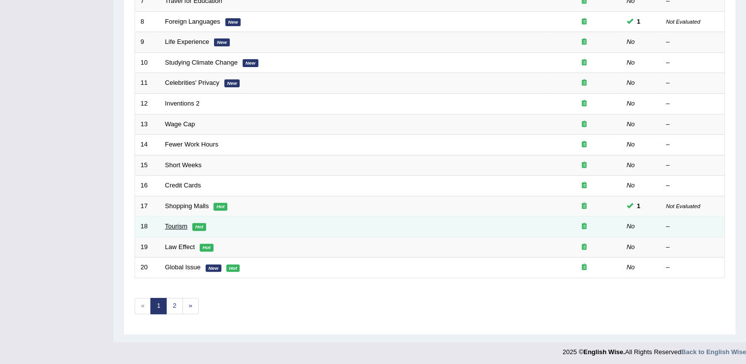
click at [181, 225] on link "Tourism" at bounding box center [176, 225] width 23 height 7
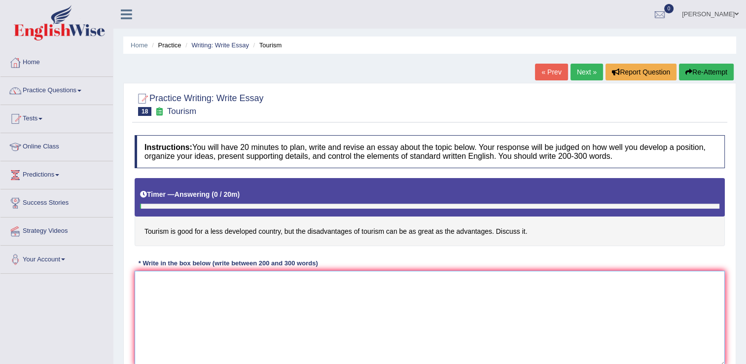
click at [188, 275] on textarea at bounding box center [430, 319] width 590 height 96
click at [280, 282] on textarea at bounding box center [430, 319] width 590 height 96
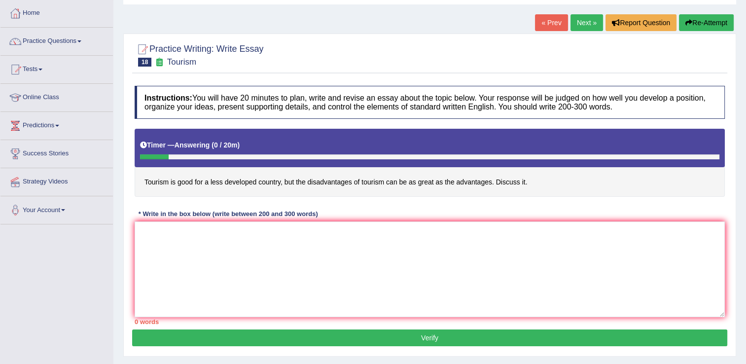
click at [690, 28] on button "Re-Attempt" at bounding box center [706, 22] width 55 height 17
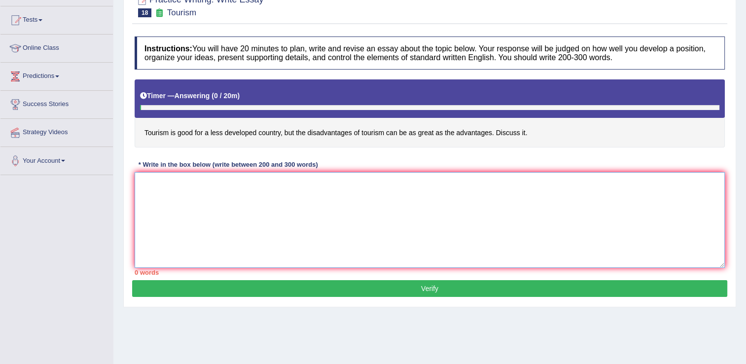
click at [259, 189] on textarea at bounding box center [430, 220] width 590 height 96
type textarea "The increasing influence of tourism on our lives has ignited numerous dis"
click at [79, 102] on link "Success Stories" at bounding box center [56, 103] width 112 height 25
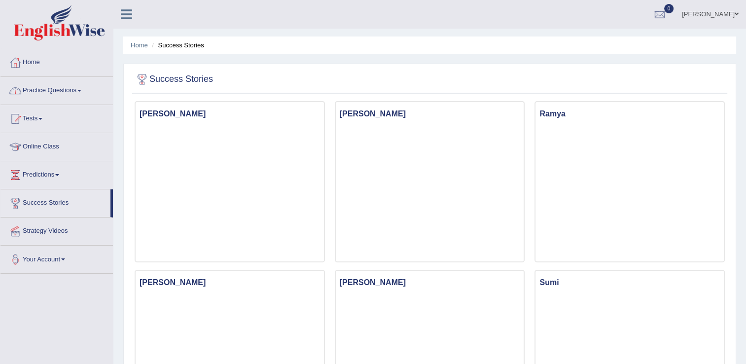
click at [81, 92] on link "Practice Questions" at bounding box center [56, 89] width 112 height 25
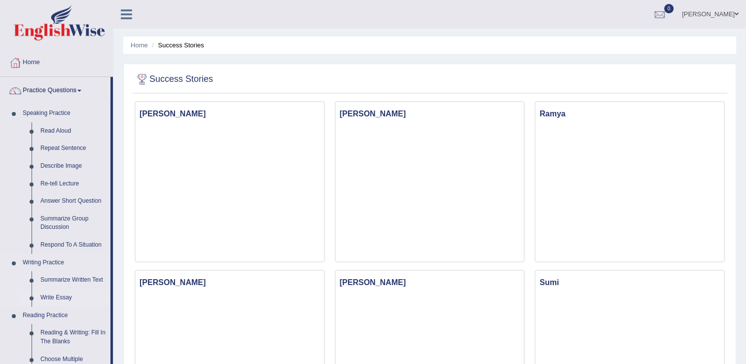
click at [63, 292] on link "Write Essay" at bounding box center [73, 298] width 74 height 18
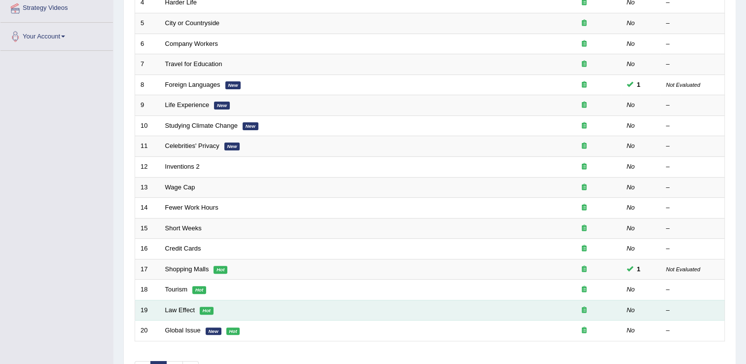
scroll to position [247, 0]
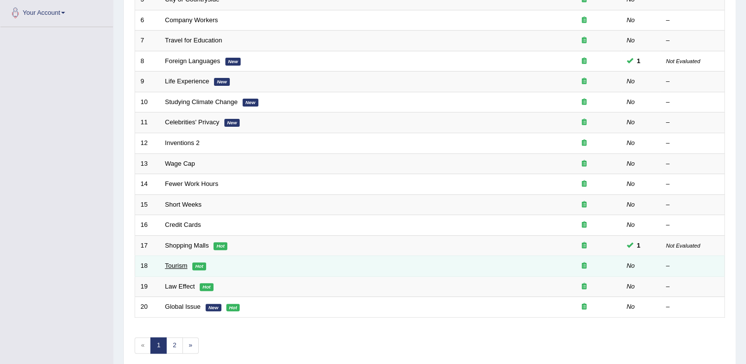
click at [177, 263] on link "Tourism" at bounding box center [176, 265] width 23 height 7
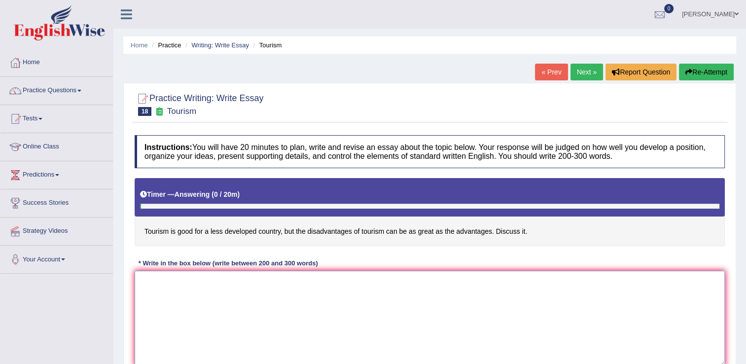
click at [201, 291] on textarea at bounding box center [430, 319] width 590 height 96
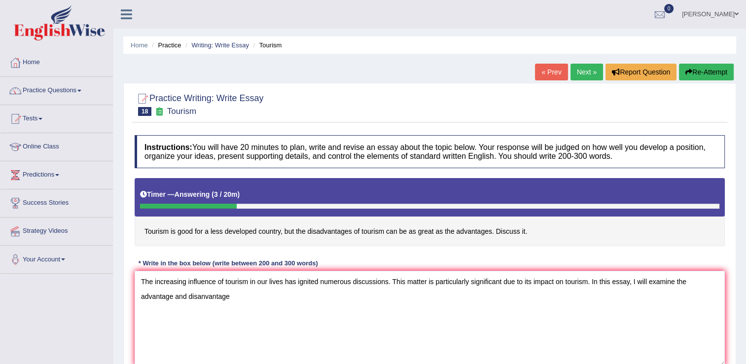
click at [138, 252] on div "Instructions: You will have 20 minutes to plan, write and revise an essay about…" at bounding box center [429, 254] width 595 height 249
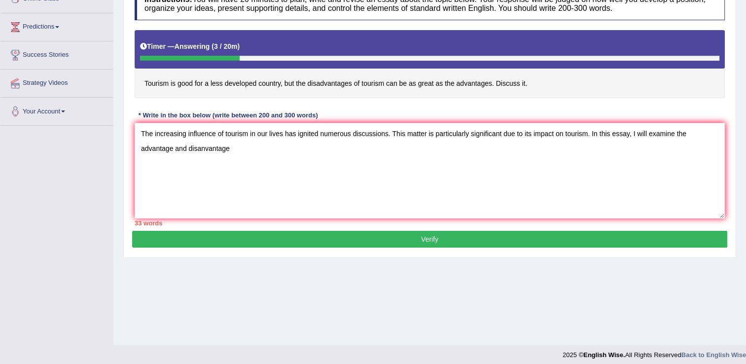
scroll to position [154, 0]
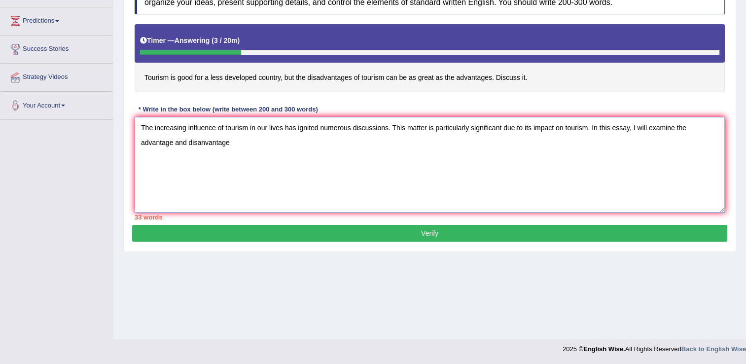
click at [258, 165] on textarea "The increasing influence of tourism in our lives has ignited numerous discussio…" at bounding box center [430, 165] width 590 height 96
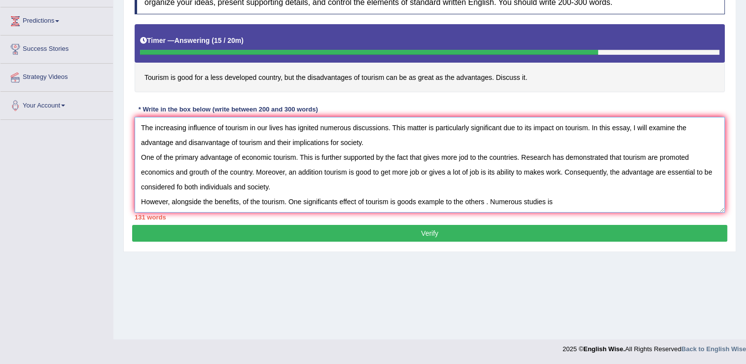
click at [589, 204] on textarea "The increasing influence of tourism in our lives has ignited numerous discussio…" at bounding box center [430, 165] width 590 height 96
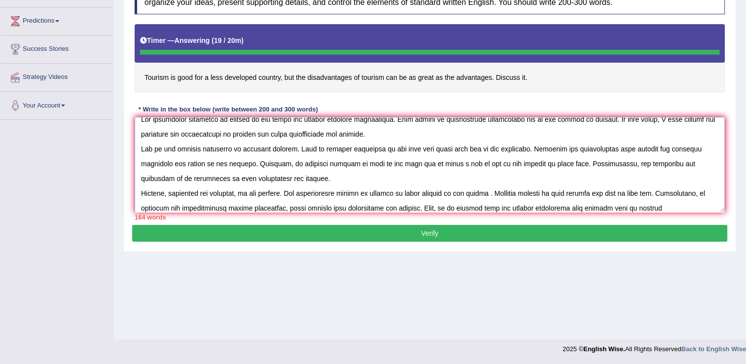
type textarea "The increasing influence of tourism in our lives has ignited numerous discussio…"
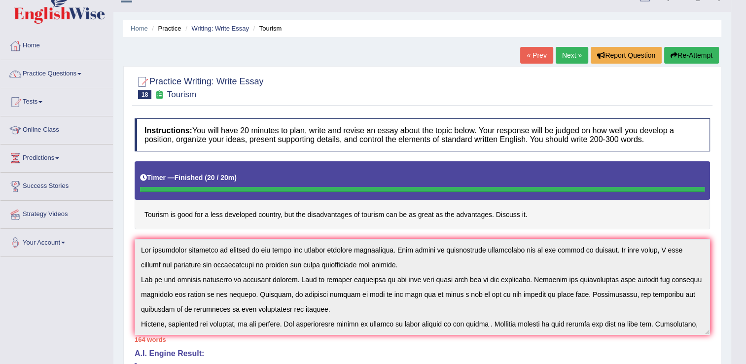
scroll to position [0, 0]
